Goal: Task Accomplishment & Management: Manage account settings

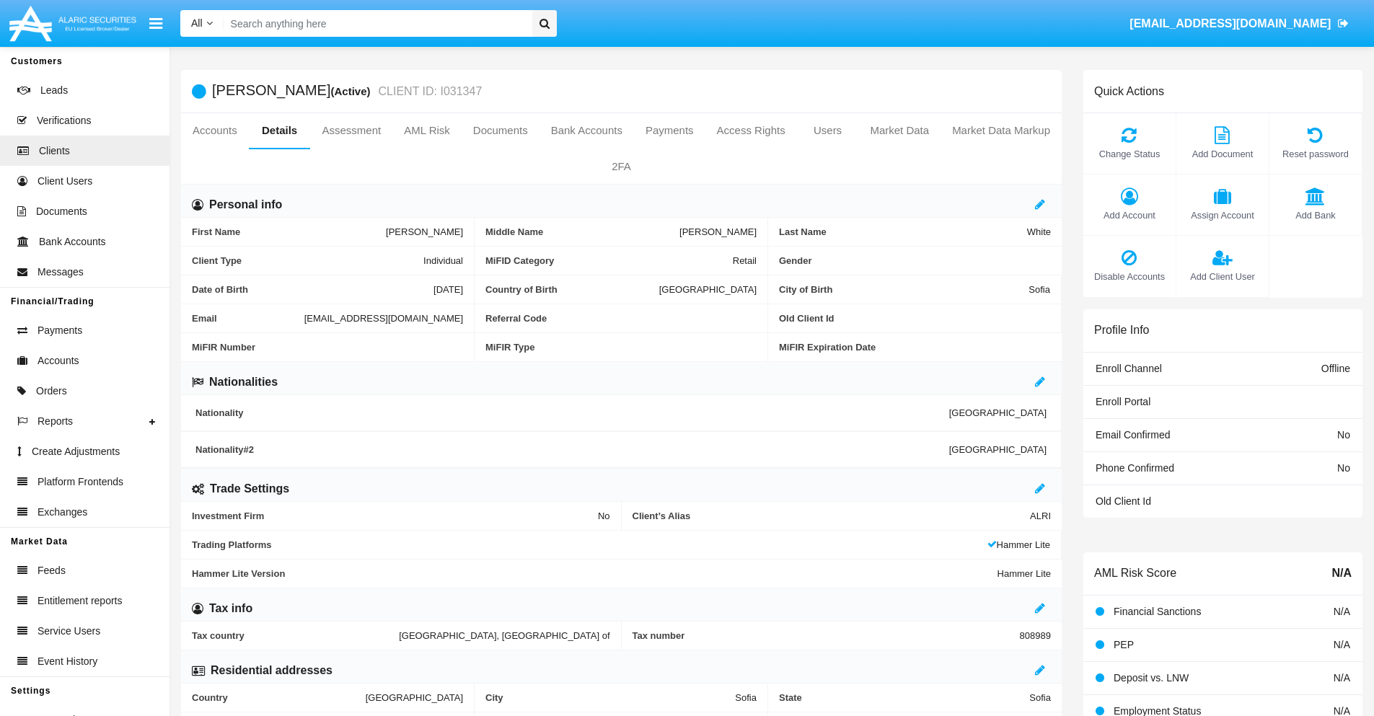
click at [1222, 276] on span "Add Client User" at bounding box center [1223, 277] width 78 height 14
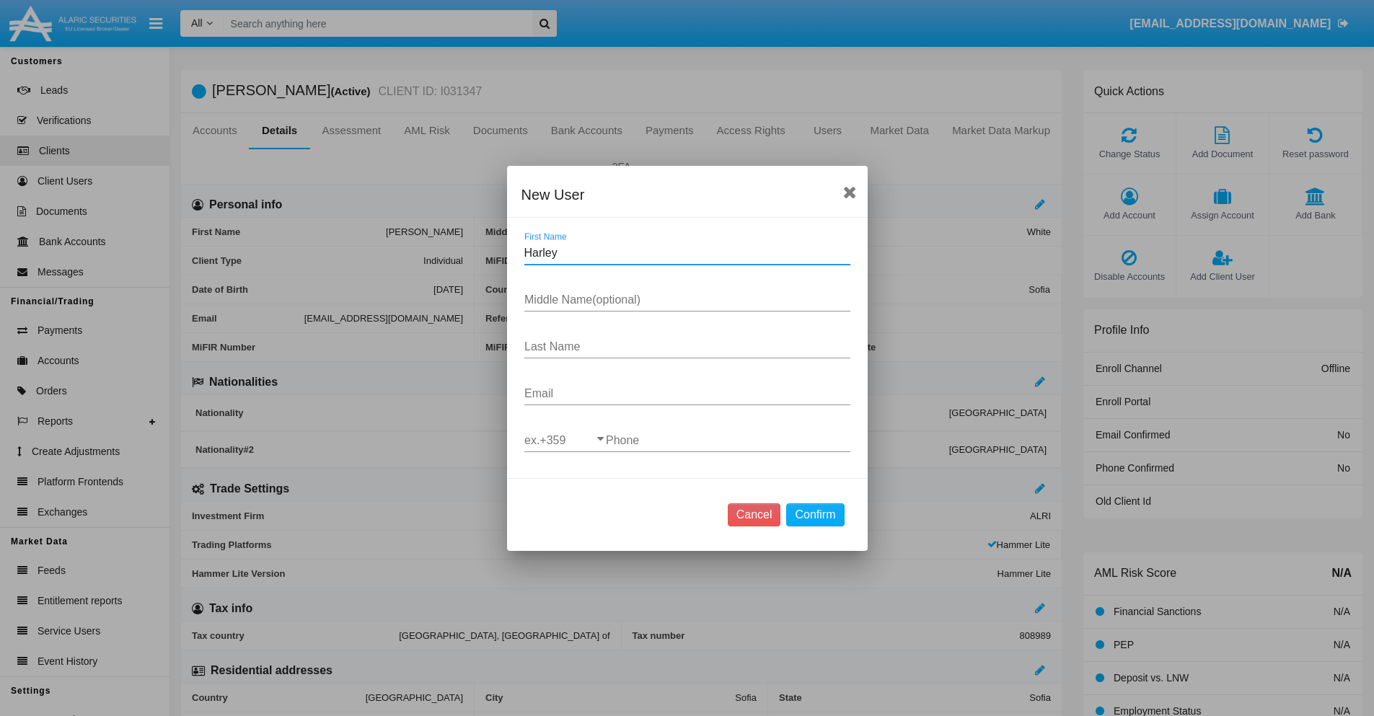
type input "Harley"
type input "[PERSON_NAME]"
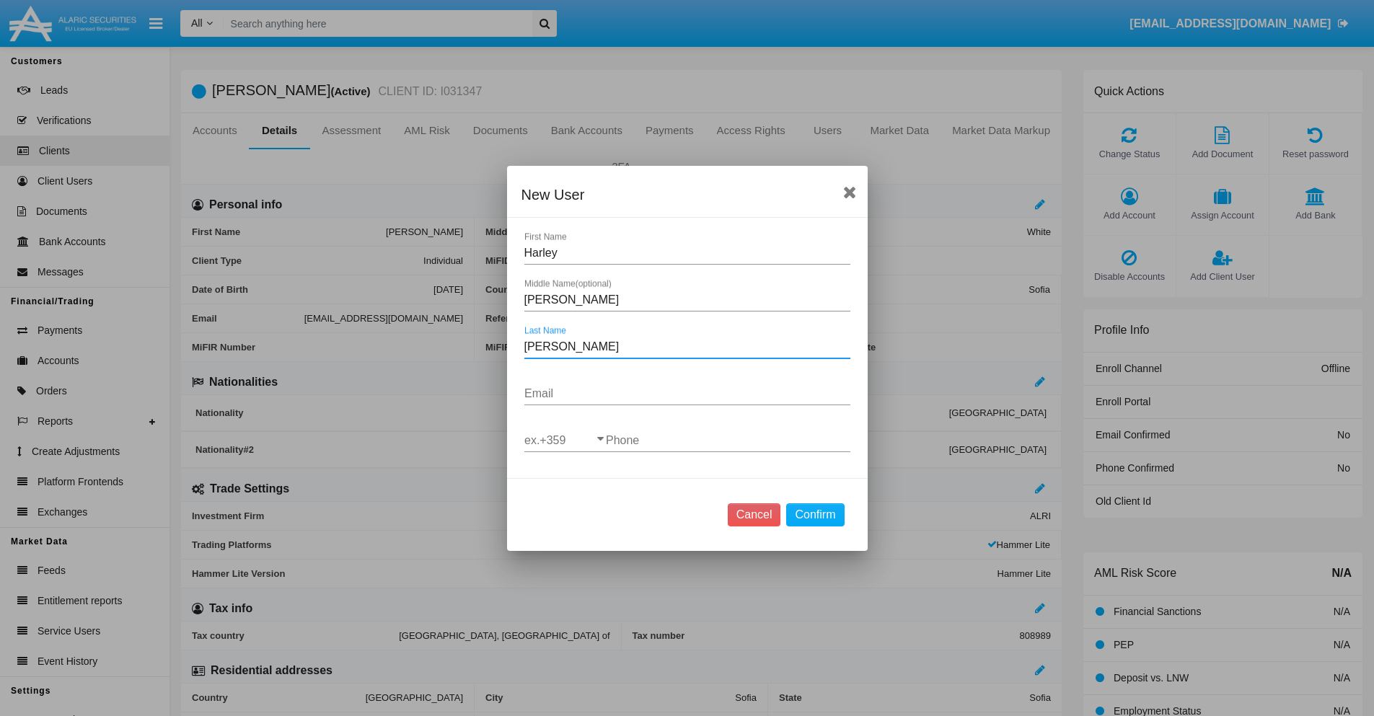
type input "[PERSON_NAME]"
type input "[EMAIL_ADDRESS][DOMAIN_NAME]"
click at [565, 440] on input "ex.+359" at bounding box center [565, 440] width 82 height 13
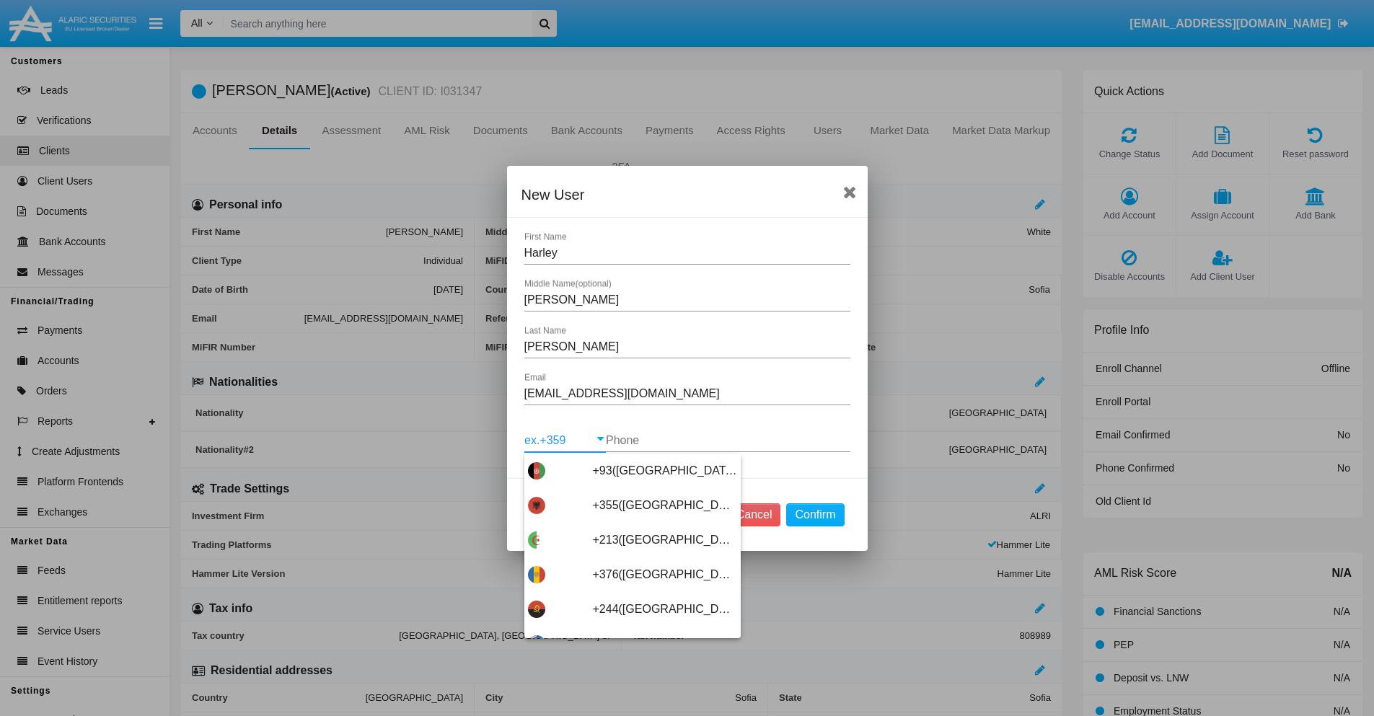
scroll to position [7676, 0]
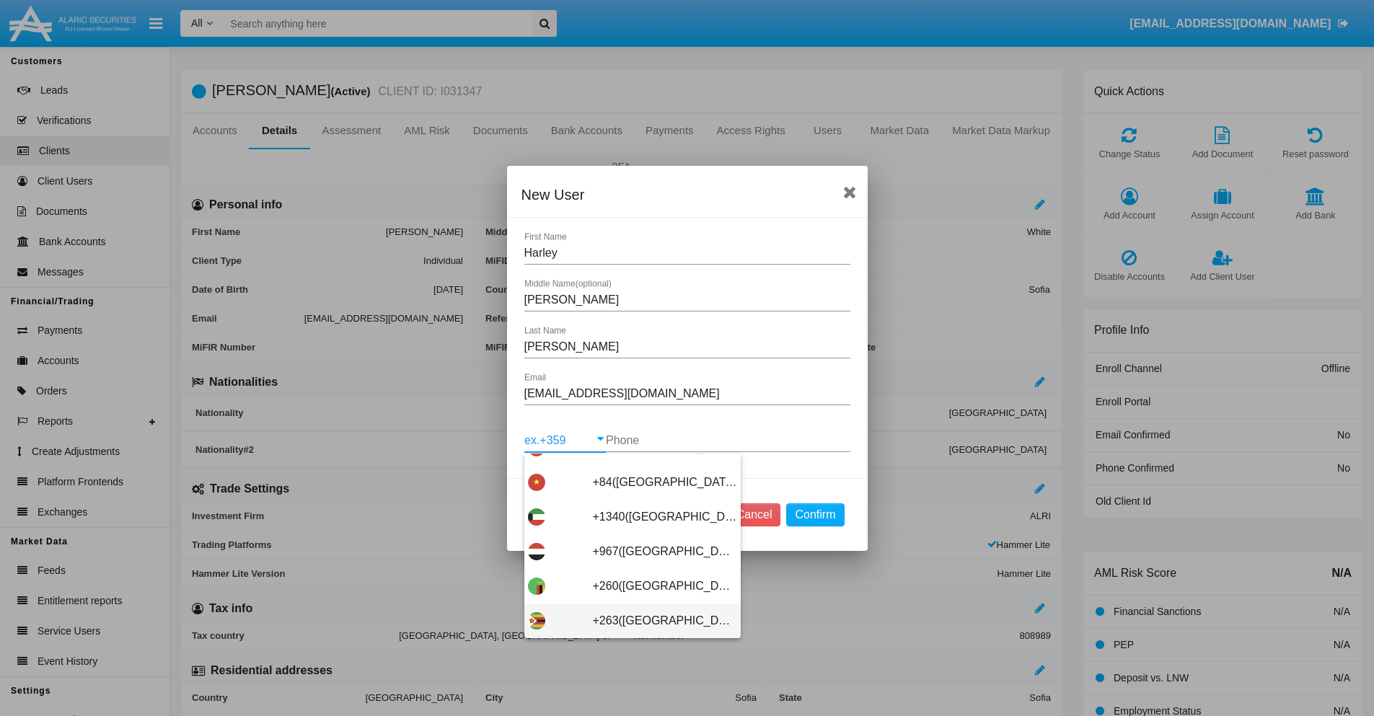
click at [627, 620] on span "+263([GEOGRAPHIC_DATA])" at bounding box center [665, 621] width 144 height 35
type input "+263([GEOGRAPHIC_DATA])"
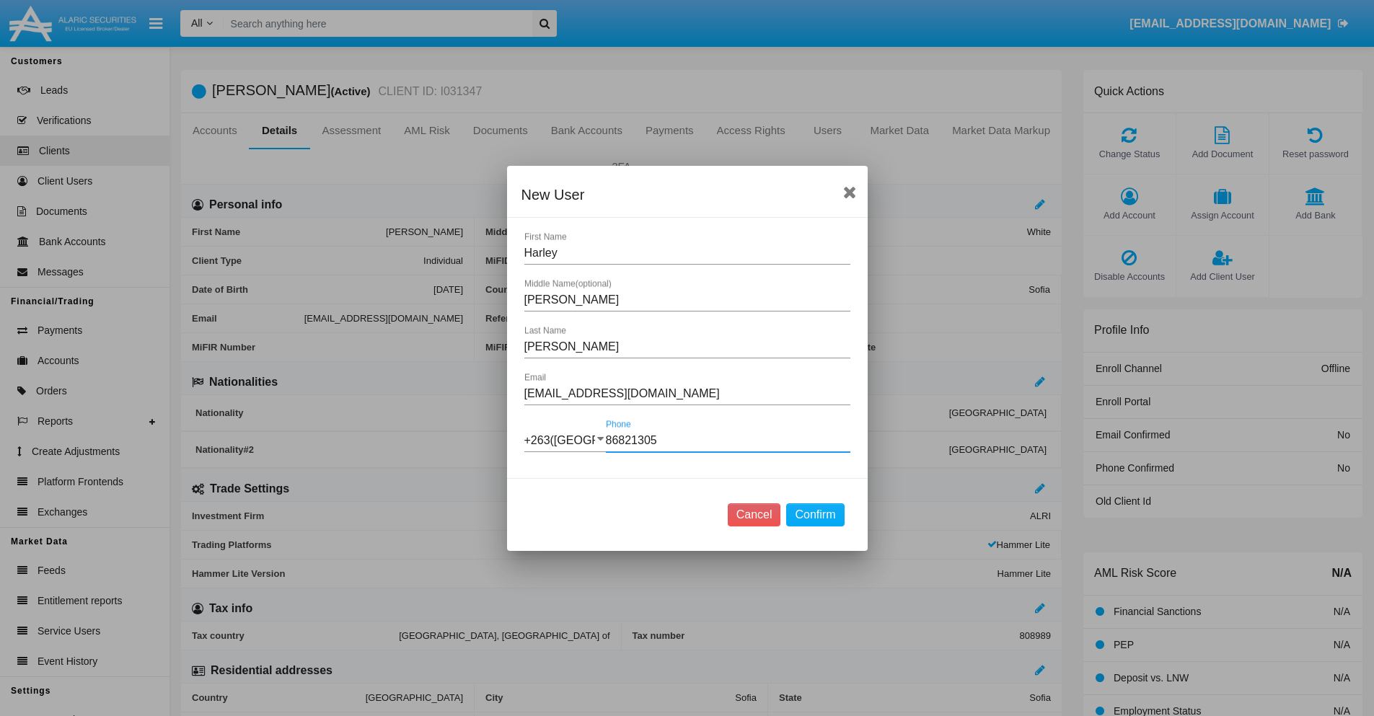
type input "868213050"
click at [815, 514] on button "Confirm" at bounding box center [815, 515] width 58 height 23
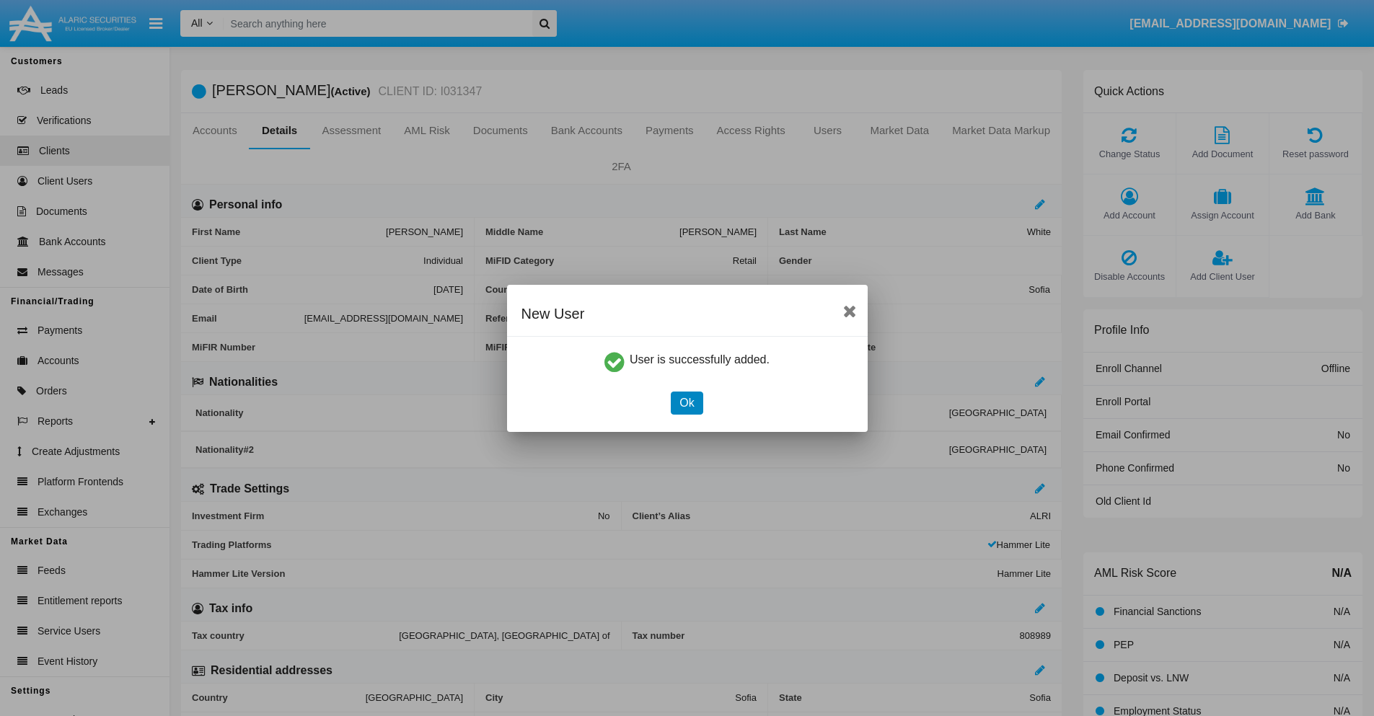
click at [687, 403] on button "Ok" at bounding box center [687, 403] width 32 height 23
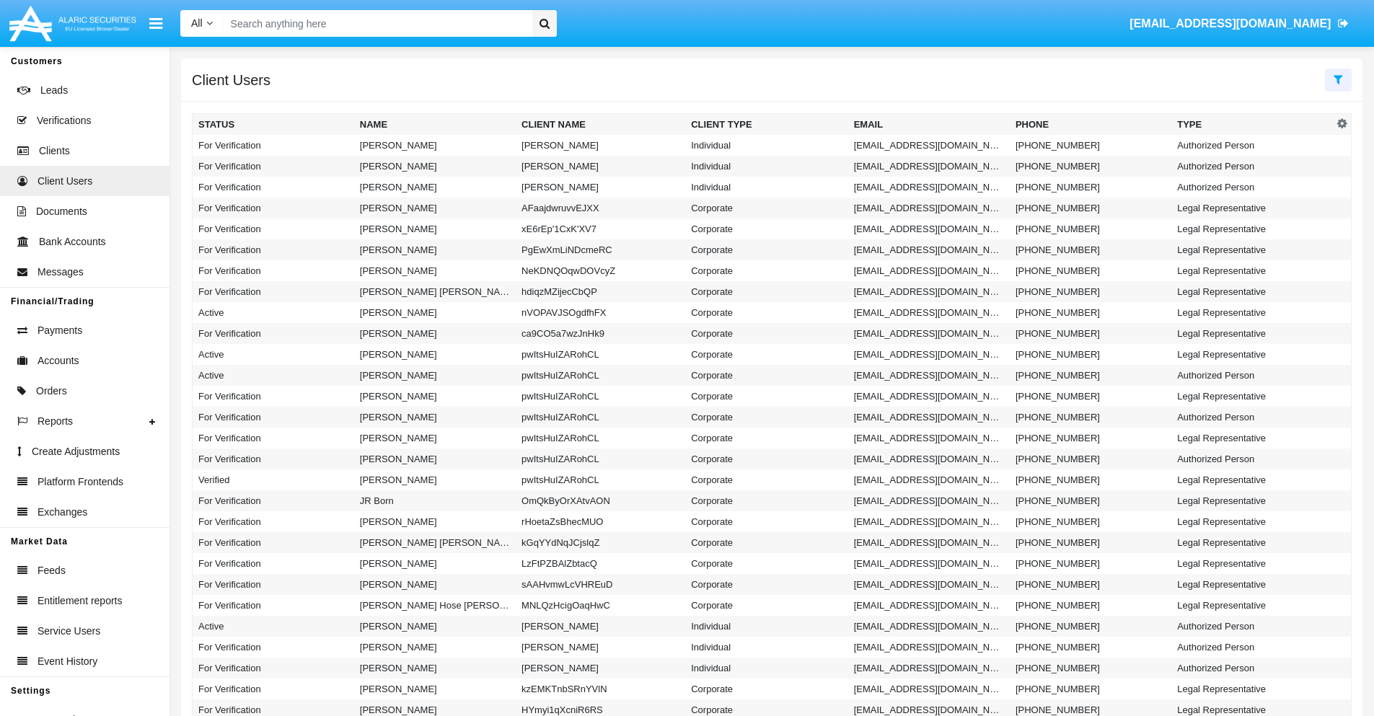
click at [1338, 79] on icon at bounding box center [1338, 80] width 9 height 12
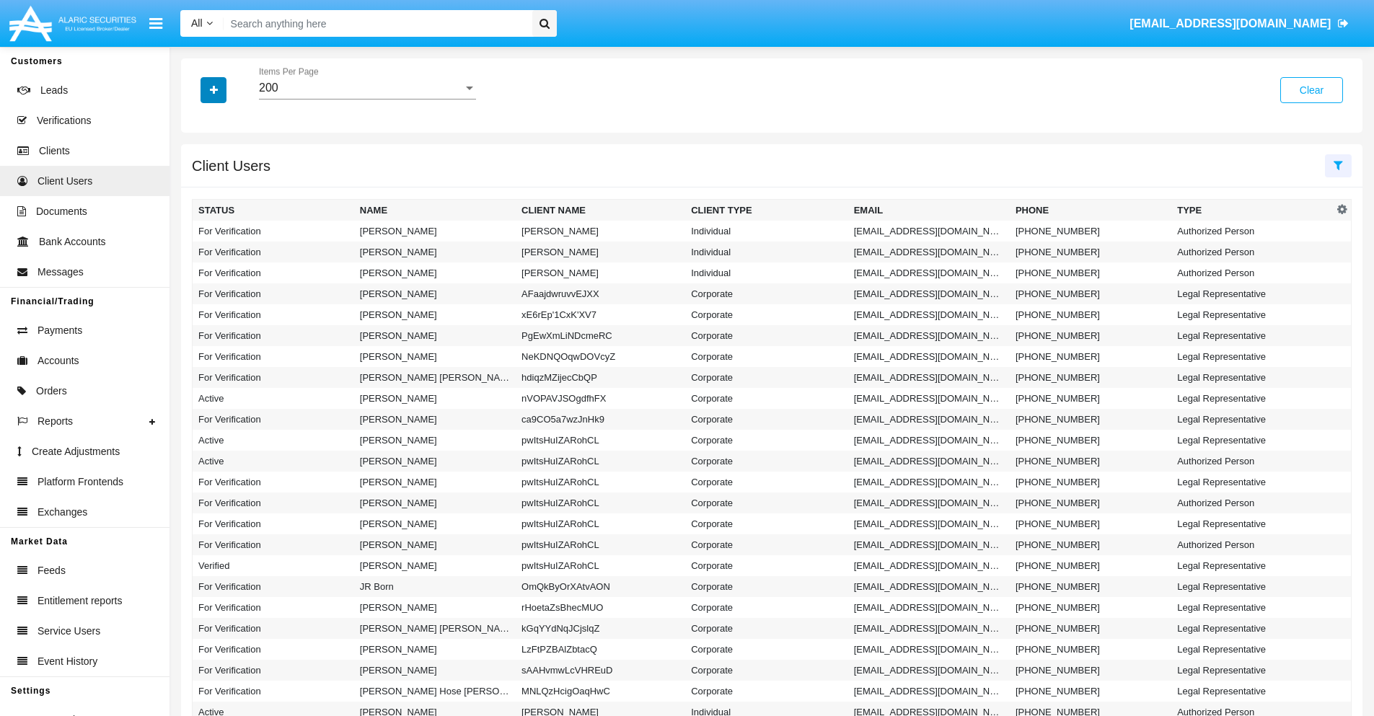
click at [214, 89] on icon "button" at bounding box center [214, 90] width 8 height 10
click at [224, 183] on span "Email" at bounding box center [224, 182] width 29 height 17
click at [198, 188] on input "Email" at bounding box center [198, 188] width 1 height 1
checkbox input "true"
click at [214, 89] on icon "button" at bounding box center [214, 90] width 8 height 10
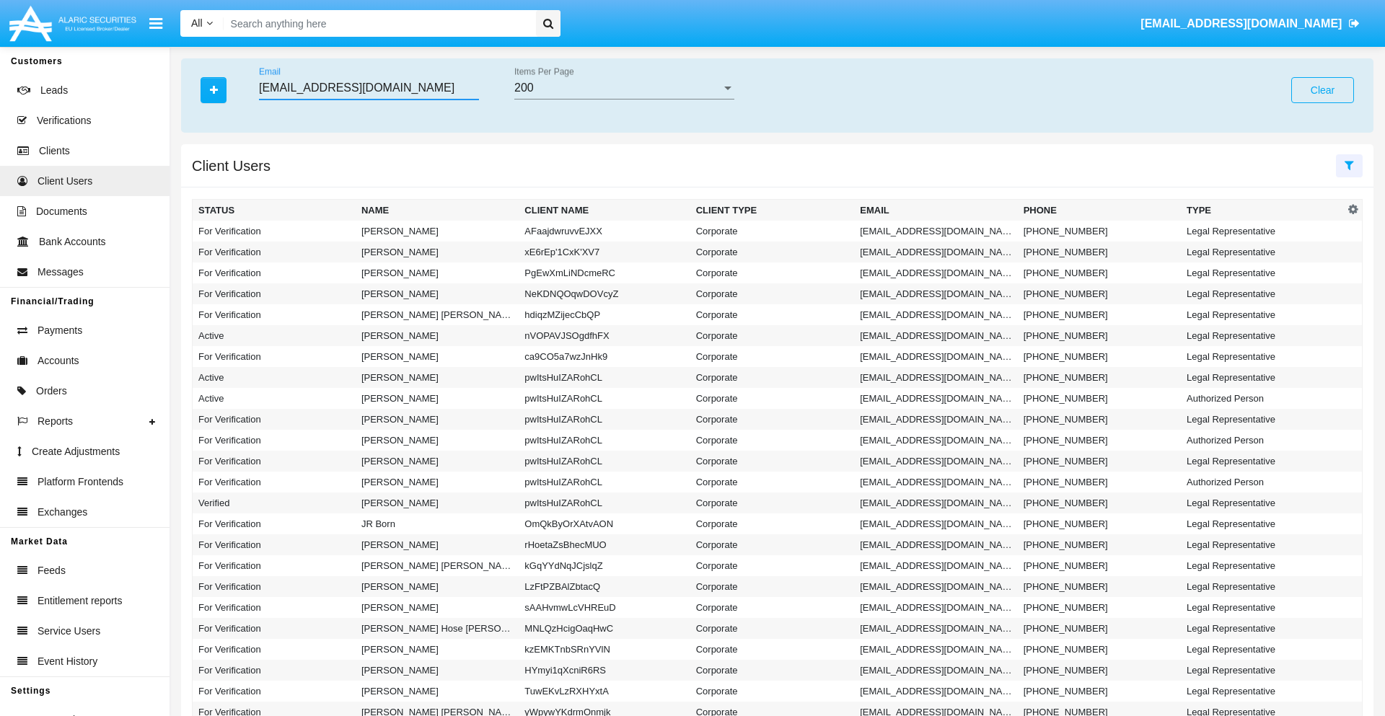
click at [369, 88] on input "dn4@c21a0oerz.net" at bounding box center [369, 88] width 220 height 13
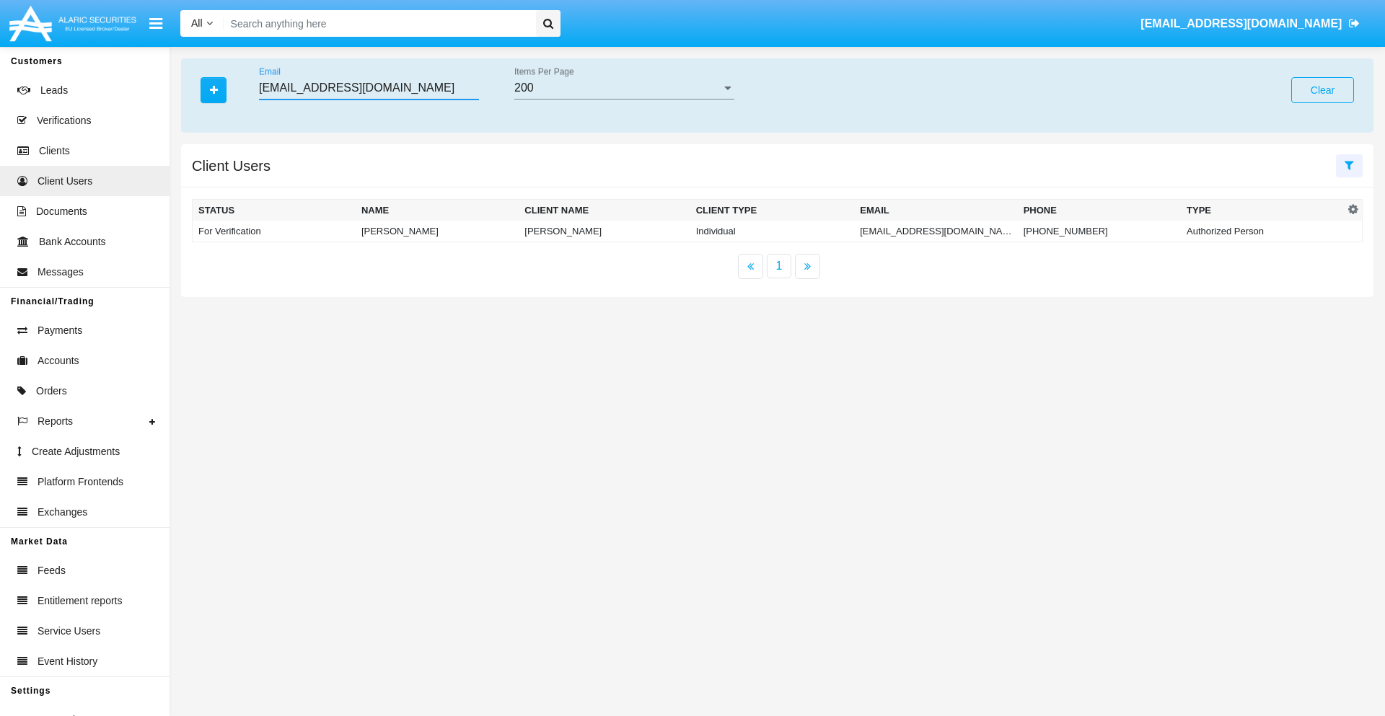
type input "dn4@c21a0oerz.net"
click at [934, 231] on td "dn4@c21a0oerz.net" at bounding box center [935, 232] width 163 height 22
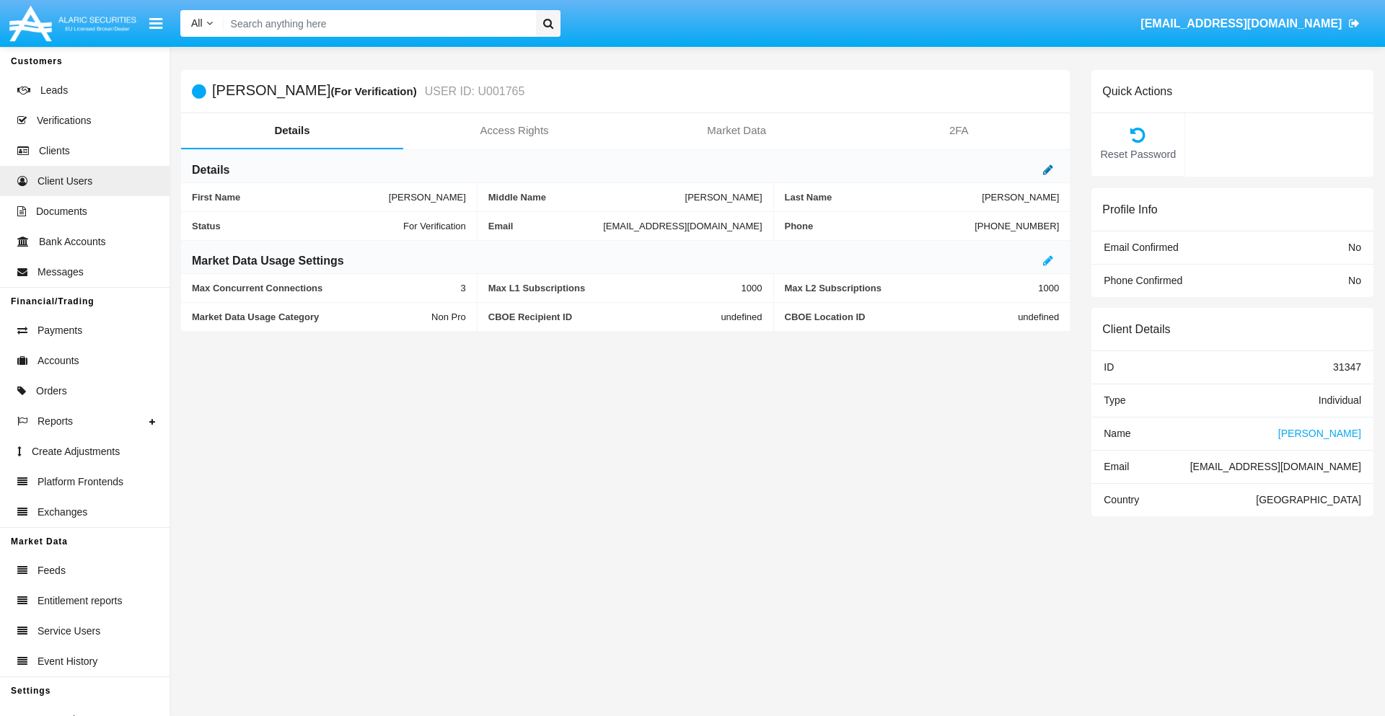
click at [1048, 170] on icon at bounding box center [1048, 170] width 10 height 12
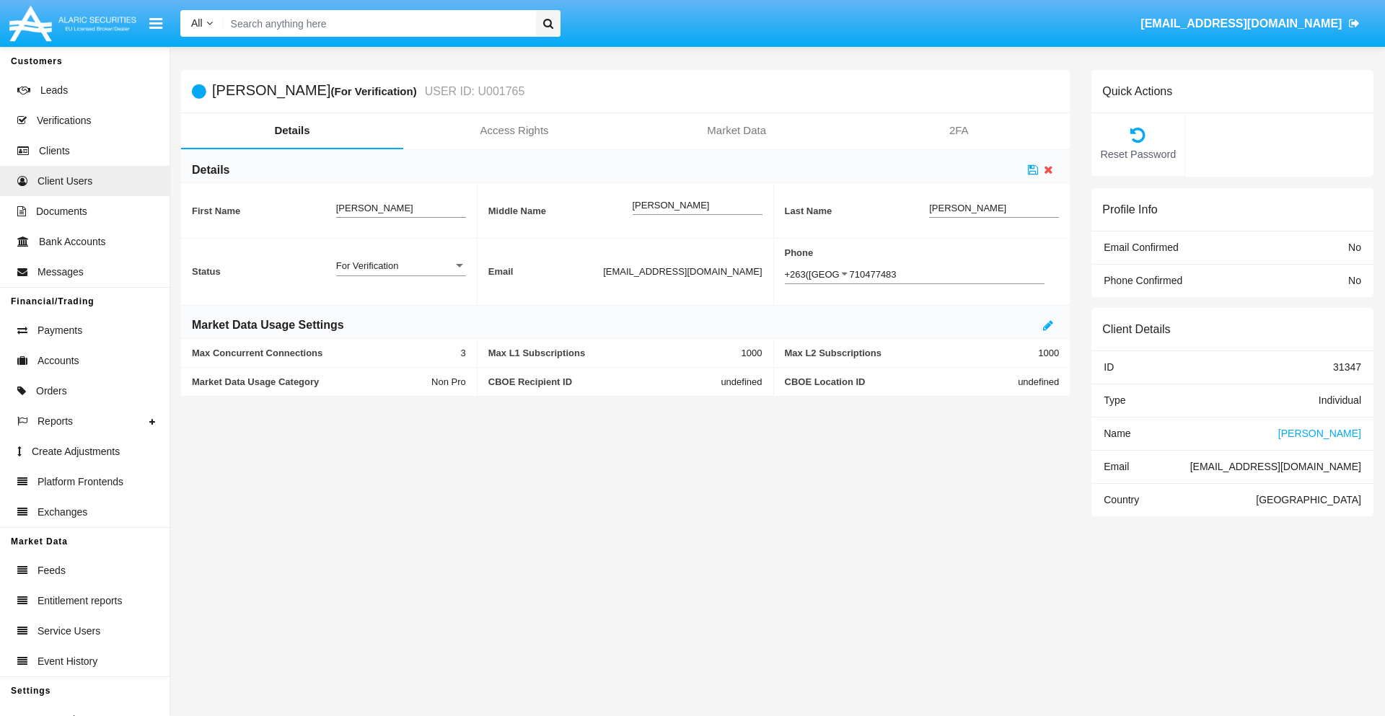
click at [400, 265] on div "For Verification" at bounding box center [394, 266] width 117 height 12
click at [400, 302] on span "Verified" at bounding box center [389, 302] width 107 height 28
click at [1033, 170] on icon at bounding box center [1033, 170] width 10 height 12
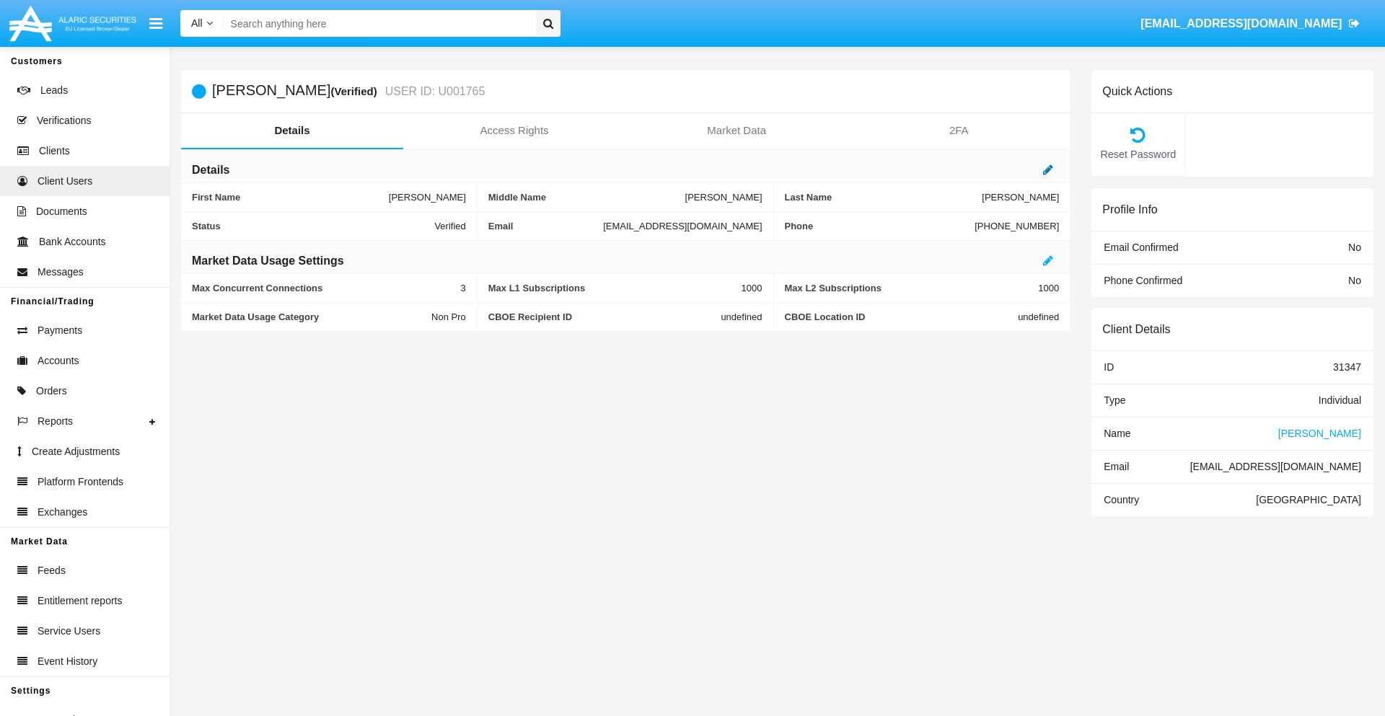
click at [1048, 170] on icon at bounding box center [1048, 170] width 10 height 12
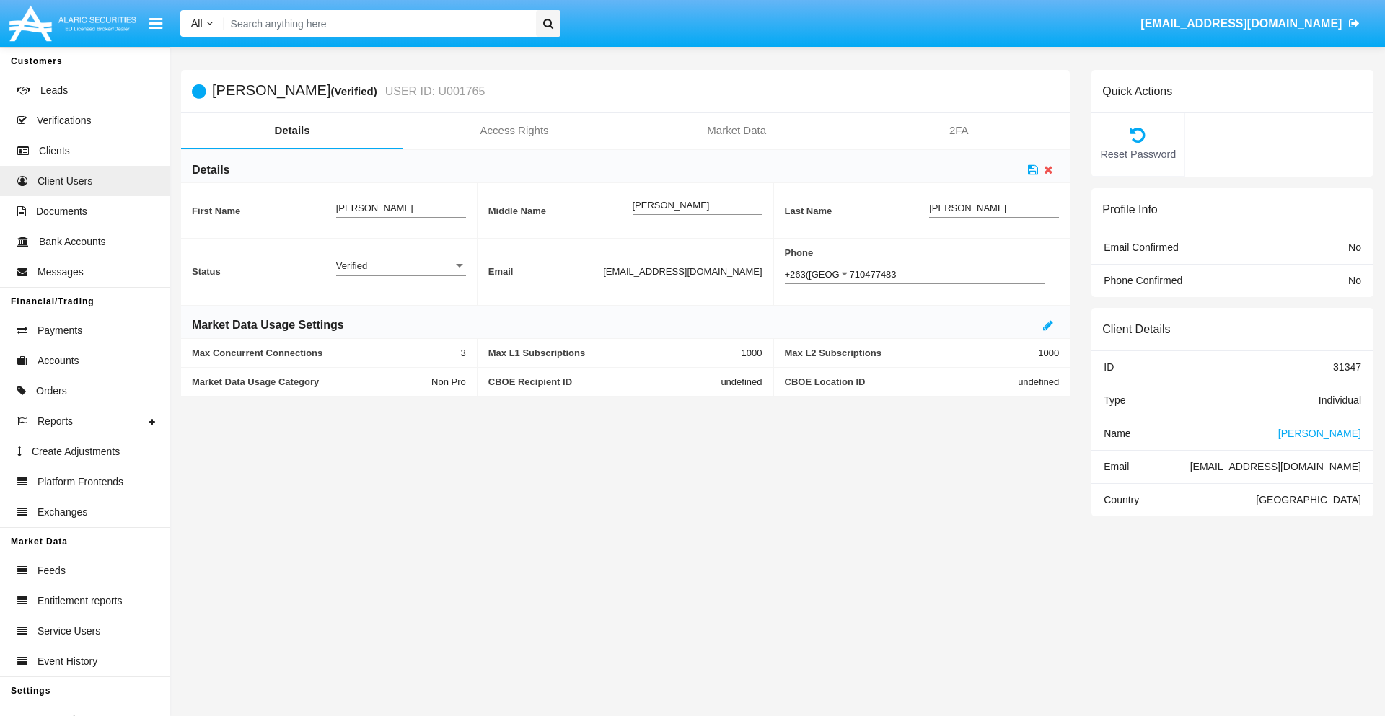
click at [400, 265] on div "Verified" at bounding box center [394, 266] width 117 height 12
click at [400, 273] on span "Active" at bounding box center [401, 274] width 130 height 28
click at [1033, 170] on icon at bounding box center [1033, 170] width 10 height 12
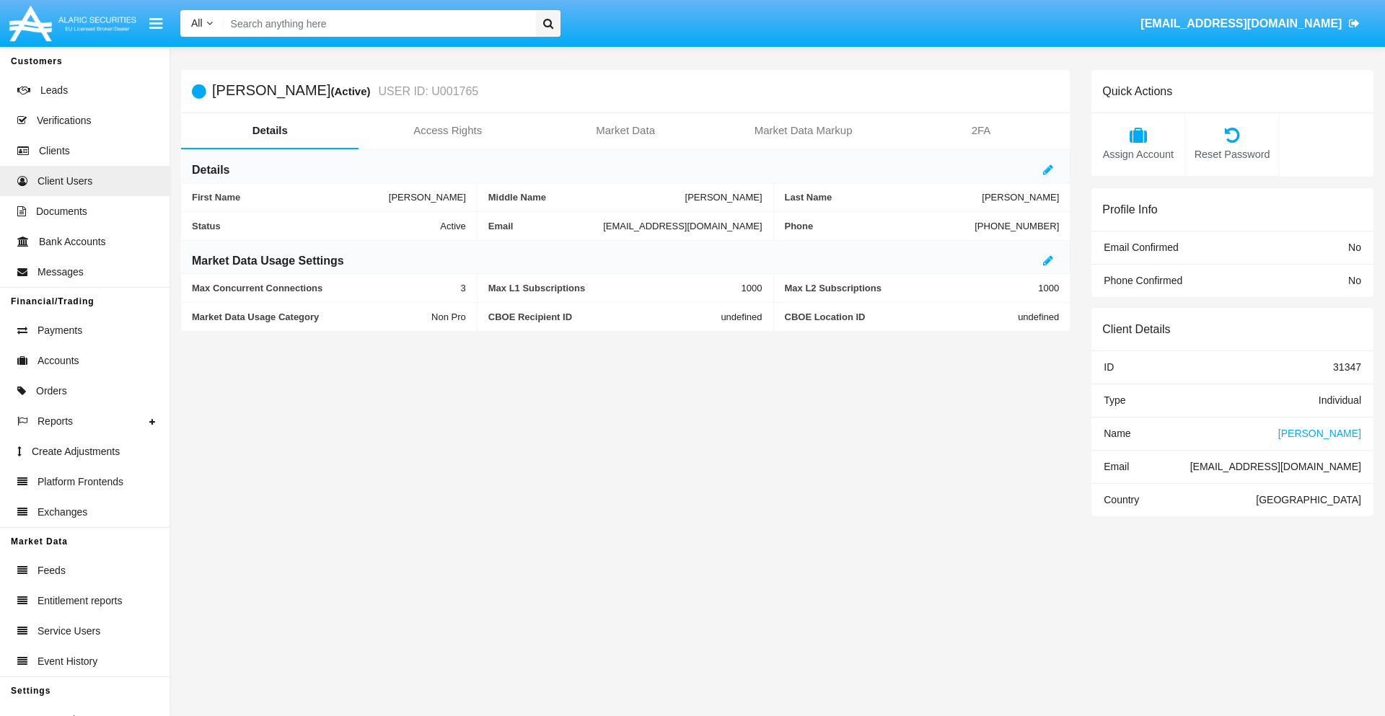
click at [1117, 433] on span "Name" at bounding box center [1117, 434] width 27 height 12
